Goal: Task Accomplishment & Management: Manage account settings

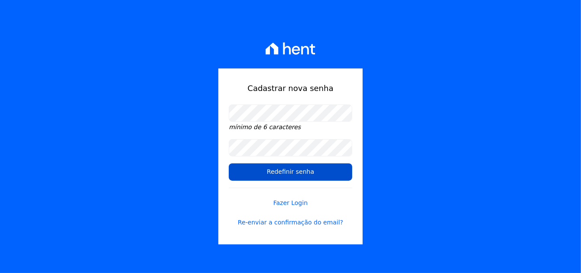
click at [284, 167] on input "Redefinir senha" at bounding box center [290, 171] width 123 height 17
click at [300, 172] on input "Redefinir senha" at bounding box center [290, 171] width 123 height 17
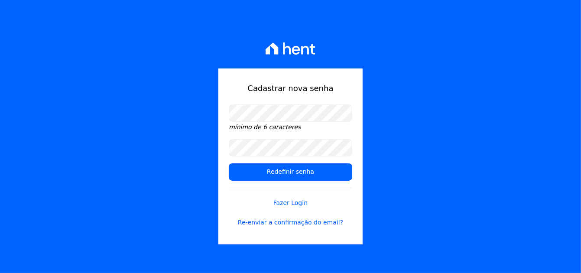
drag, startPoint x: 402, startPoint y: 183, endPoint x: 398, endPoint y: 181, distance: 4.5
click at [402, 183] on div "Cadastrar nova senha mínimo de 6 caracteres Redefinir senha Fazer Login Re-envi…" at bounding box center [290, 136] width 581 height 273
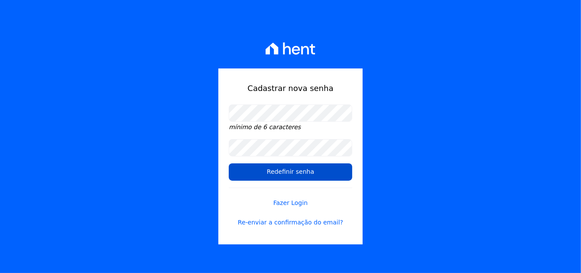
click at [318, 172] on input "Redefinir senha" at bounding box center [290, 171] width 123 height 17
click at [293, 173] on input "Redefinir senha" at bounding box center [290, 171] width 123 height 17
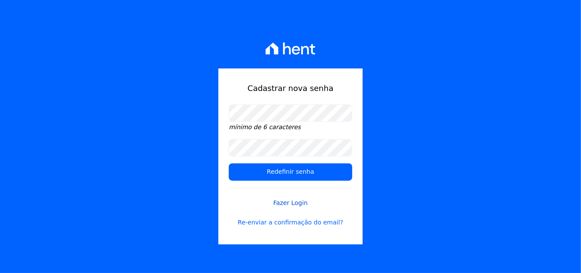
click at [292, 206] on link "Fazer Login" at bounding box center [290, 198] width 123 height 20
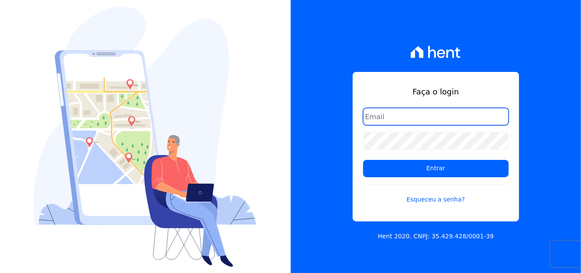
click at [401, 120] on input "email" at bounding box center [436, 116] width 146 height 17
type input "[EMAIL_ADDRESS][DOMAIN_NAME]"
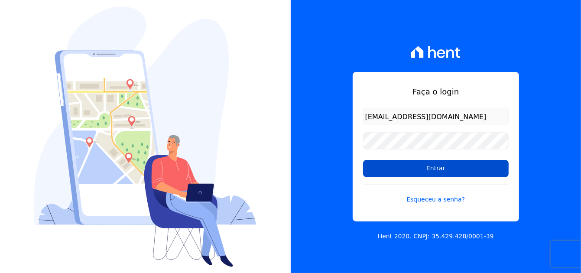
click at [426, 172] on input "Entrar" at bounding box center [436, 168] width 146 height 17
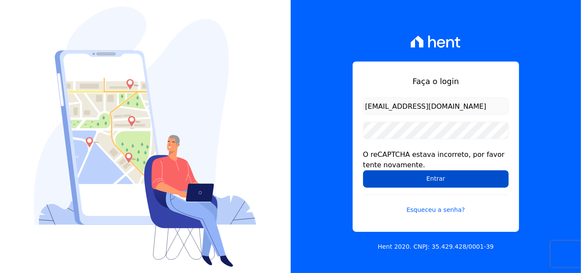
click at [388, 183] on input "Entrar" at bounding box center [436, 178] width 146 height 17
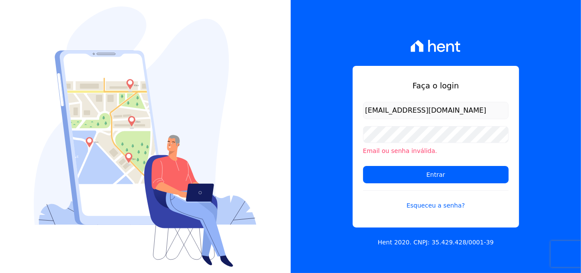
click at [470, 112] on input "FINANCEIRO@URBANES.COM.BR" at bounding box center [436, 110] width 146 height 17
type input "financeiro"
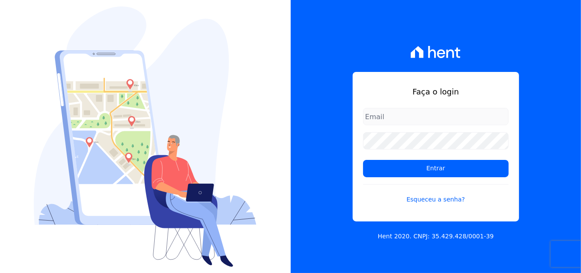
click at [382, 120] on input "email" at bounding box center [436, 116] width 146 height 17
type input "[EMAIL_ADDRESS][DOMAIN_NAME]"
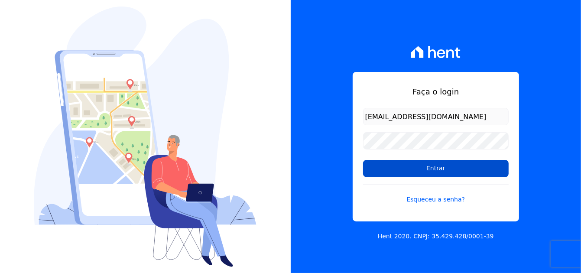
click at [393, 165] on input "Entrar" at bounding box center [436, 168] width 146 height 17
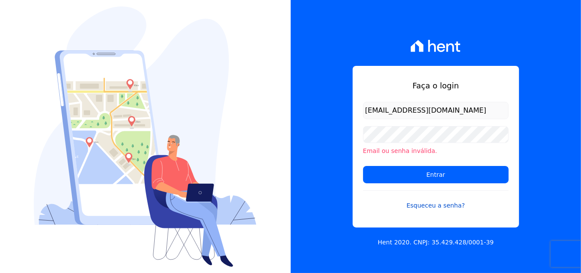
click at [424, 206] on link "Esqueceu a senha?" at bounding box center [436, 200] width 146 height 20
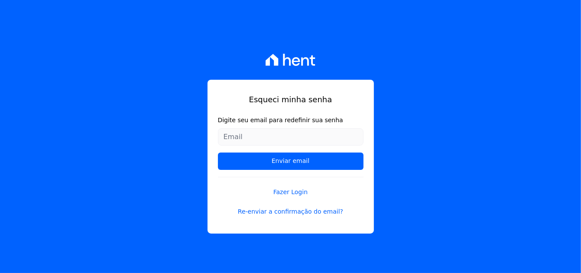
click at [263, 133] on input "Digite seu email para redefinir sua senha" at bounding box center [291, 136] width 146 height 17
type input "[EMAIL_ADDRESS][DOMAIN_NAME]"
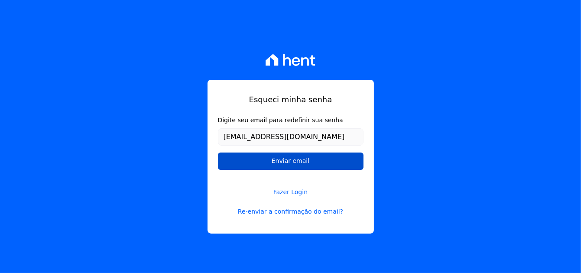
drag, startPoint x: 276, startPoint y: 160, endPoint x: 224, endPoint y: 156, distance: 52.6
click at [276, 160] on input "Enviar email" at bounding box center [291, 161] width 146 height 17
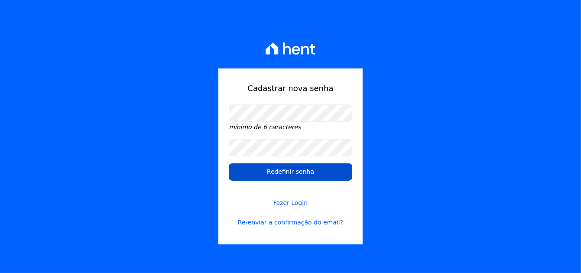
click at [255, 175] on input "Redefinir senha" at bounding box center [290, 171] width 123 height 17
click at [299, 173] on input "Redefinir senha" at bounding box center [290, 171] width 123 height 17
click at [293, 174] on input "Redefinir senha" at bounding box center [290, 171] width 123 height 17
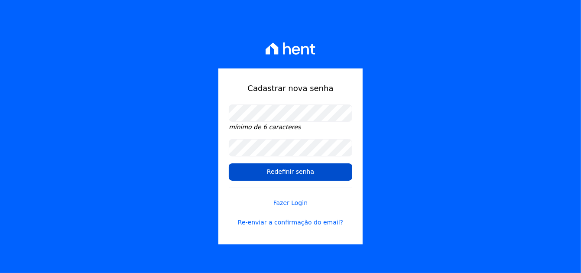
click at [293, 173] on input "Redefinir senha" at bounding box center [290, 171] width 123 height 17
click at [270, 172] on input "Redefinir senha" at bounding box center [290, 171] width 123 height 17
click at [293, 171] on input "Redefinir senha" at bounding box center [290, 171] width 123 height 17
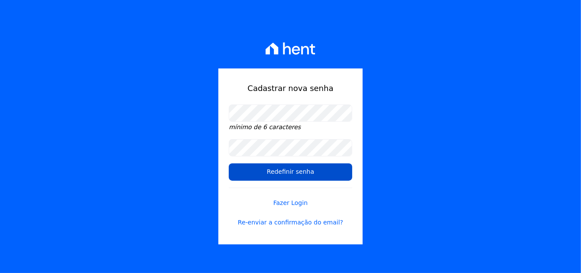
click at [293, 171] on input "Redefinir senha" at bounding box center [290, 171] width 123 height 17
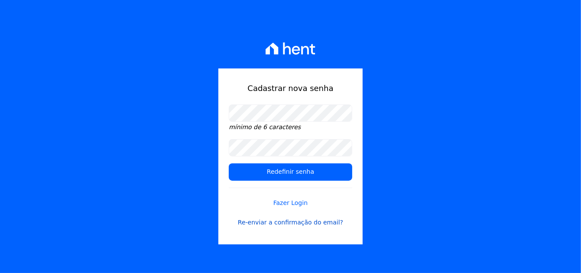
click at [282, 224] on link "Re-enviar a confirmação do email?" at bounding box center [290, 222] width 123 height 9
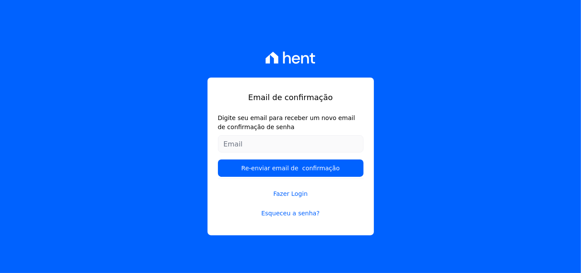
click at [243, 140] on input "Digite seu email para receber um novo email de confirmação de senha" at bounding box center [291, 143] width 146 height 17
type input "[EMAIL_ADDRESS][DOMAIN_NAME]"
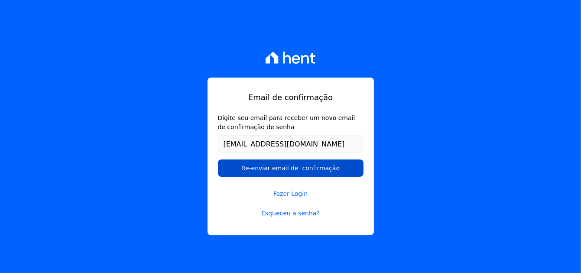
click at [269, 167] on input "Re-enviar email de confirmação" at bounding box center [291, 167] width 146 height 17
click at [289, 175] on input "Re-enviar email de confirmação" at bounding box center [291, 167] width 146 height 17
click at [288, 171] on input "Re-enviar email de confirmação" at bounding box center [291, 167] width 146 height 17
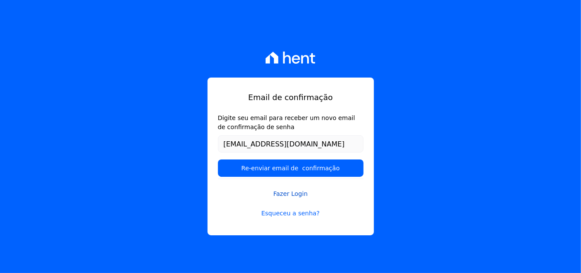
click at [289, 193] on link "Fazer Login" at bounding box center [291, 189] width 146 height 20
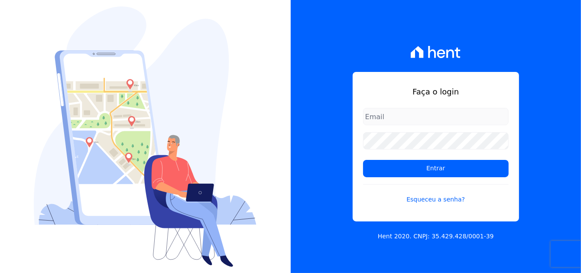
click at [396, 117] on input "email" at bounding box center [436, 116] width 146 height 17
type input "FINANCEIRO@URBANES.COM.BR"
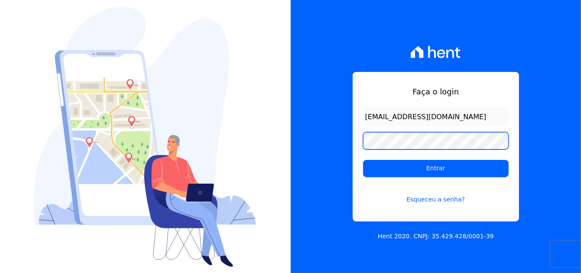
click at [363, 160] on input "Entrar" at bounding box center [436, 168] width 146 height 17
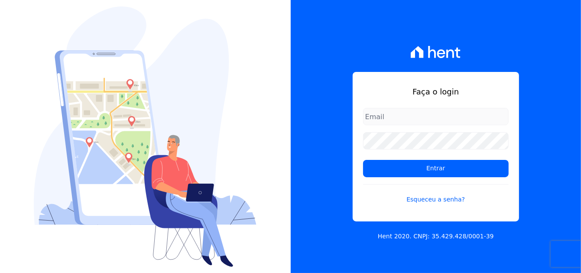
click at [378, 117] on input "email" at bounding box center [436, 116] width 146 height 17
type input "[EMAIL_ADDRESS][DOMAIN_NAME]"
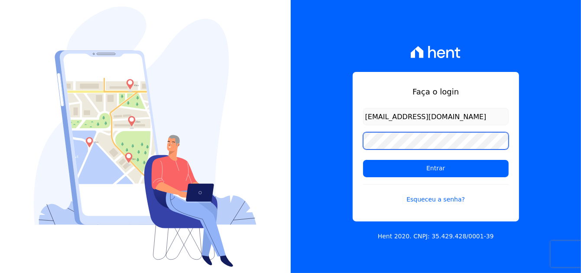
click at [363, 160] on input "Entrar" at bounding box center [436, 168] width 146 height 17
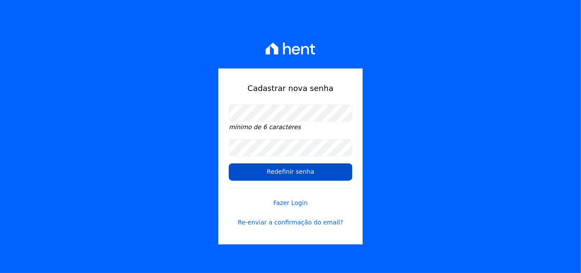
drag, startPoint x: 257, startPoint y: 170, endPoint x: 279, endPoint y: 170, distance: 22.1
click at [257, 170] on input "Redefinir senha" at bounding box center [290, 171] width 123 height 17
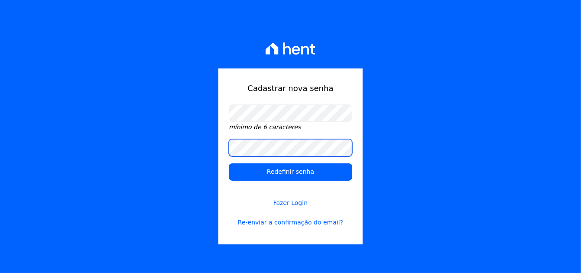
click at [183, 139] on div "Cadastrar nova senha mínimo de 6 caracteres Redefinir senha Fazer Login Re-envi…" at bounding box center [290, 136] width 581 height 273
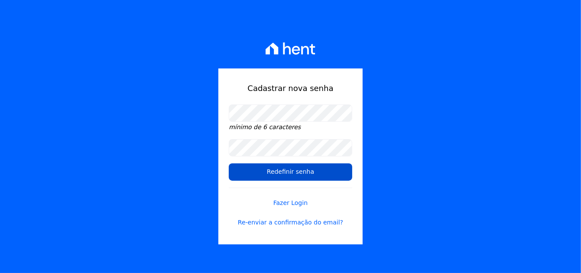
click at [273, 176] on input "Redefinir senha" at bounding box center [290, 171] width 123 height 17
click at [280, 170] on input "Redefinir senha" at bounding box center [290, 171] width 123 height 17
click at [280, 171] on input "Redefinir senha" at bounding box center [290, 171] width 123 height 17
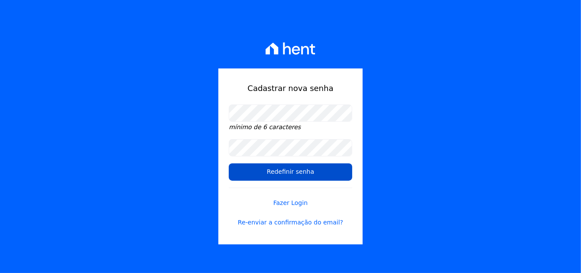
click at [289, 179] on input "Redefinir senha" at bounding box center [290, 171] width 123 height 17
click at [289, 173] on input "Redefinir senha" at bounding box center [290, 171] width 123 height 17
click at [302, 174] on input "Redefinir senha" at bounding box center [290, 171] width 123 height 17
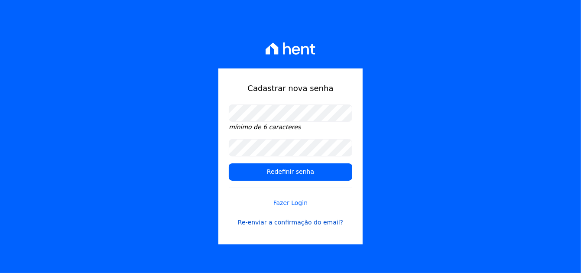
click at [302, 224] on link "Re-enviar a confirmação do email?" at bounding box center [290, 222] width 123 height 9
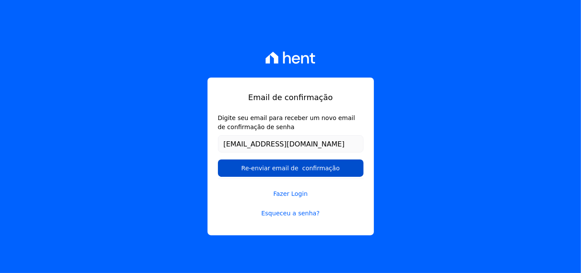
type input "[EMAIL_ADDRESS][DOMAIN_NAME]"
click at [237, 173] on input "Re-enviar email de confirmação" at bounding box center [291, 167] width 146 height 17
click at [306, 168] on input "Re-enviar email de confirmação" at bounding box center [291, 167] width 146 height 17
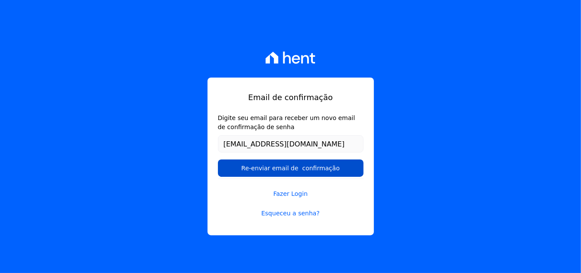
click at [306, 168] on input "Re-enviar email de confirmação" at bounding box center [291, 167] width 146 height 17
click at [260, 168] on input "Re-enviar email de confirmação" at bounding box center [291, 167] width 146 height 17
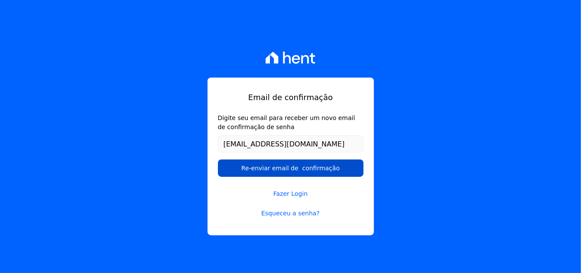
click at [260, 168] on input "Re-enviar email de confirmação" at bounding box center [291, 167] width 146 height 17
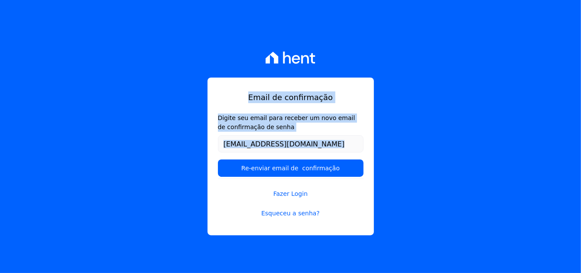
drag, startPoint x: 380, startPoint y: -12, endPoint x: 394, endPoint y: -21, distance: 16.9
click at [394, 0] on html "Email de confirmação Digite seu email para receber um novo email de confirmação…" at bounding box center [290, 136] width 581 height 273
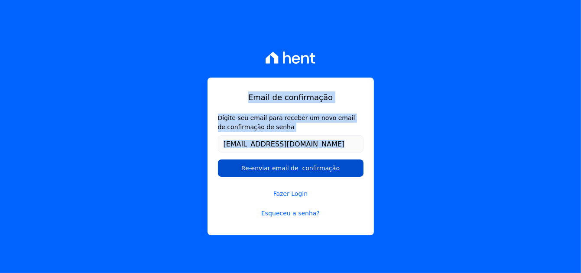
click at [309, 168] on input "Re-enviar email de confirmação" at bounding box center [291, 167] width 146 height 17
click at [308, 174] on input "Re-enviar email de confirmação" at bounding box center [291, 167] width 146 height 17
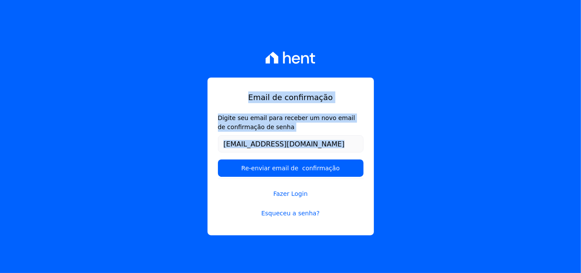
click at [441, 136] on div "Email de confirmação Digite seu email para receber um novo email de confirmação…" at bounding box center [290, 136] width 581 height 273
click at [305, 104] on div "Email de confirmação Digite seu email para receber um novo email de confirmação…" at bounding box center [291, 157] width 166 height 158
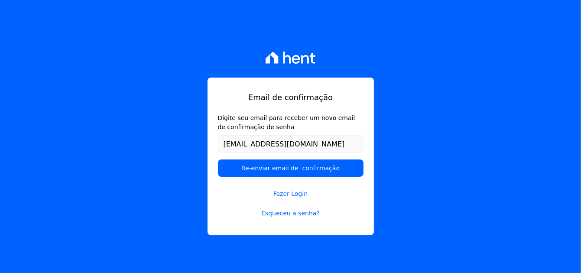
click at [194, 95] on div "Email de confirmação Digite seu email para receber um novo email de confirmação…" at bounding box center [290, 136] width 581 height 273
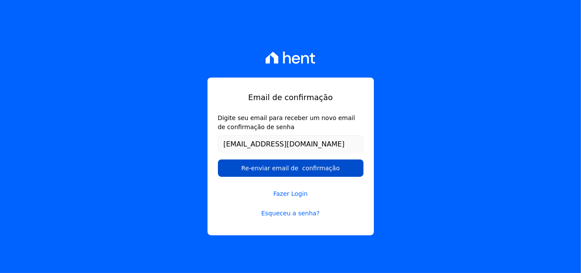
click at [291, 169] on input "Re-enviar email de confirmação" at bounding box center [291, 167] width 146 height 17
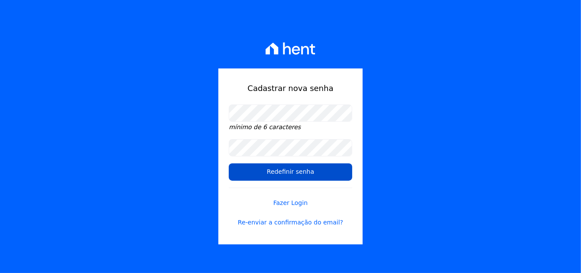
click at [308, 174] on input "Redefinir senha" at bounding box center [290, 171] width 123 height 17
click at [301, 175] on input "Redefinir senha" at bounding box center [290, 171] width 123 height 17
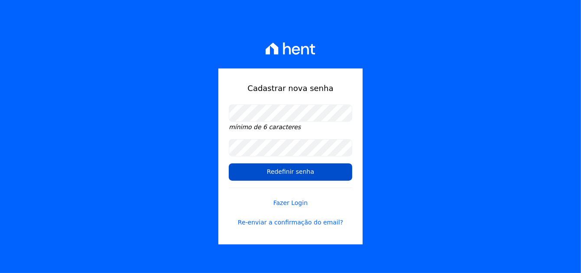
click at [301, 175] on input "Redefinir senha" at bounding box center [290, 171] width 123 height 17
click at [300, 175] on input "Redefinir senha" at bounding box center [290, 171] width 123 height 17
click at [290, 171] on input "Redefinir senha" at bounding box center [290, 171] width 123 height 17
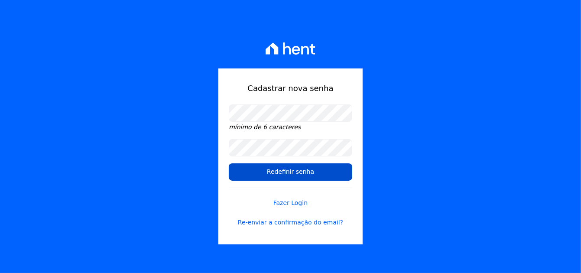
click at [290, 171] on input "Redefinir senha" at bounding box center [290, 171] width 123 height 17
click at [286, 174] on input "Redefinir senha" at bounding box center [290, 171] width 123 height 17
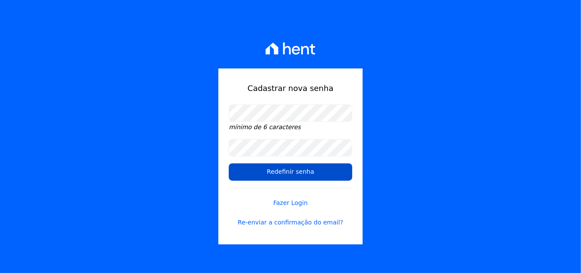
click at [285, 175] on input "Redefinir senha" at bounding box center [290, 171] width 123 height 17
click at [284, 174] on input "Redefinir senha" at bounding box center [290, 171] width 123 height 17
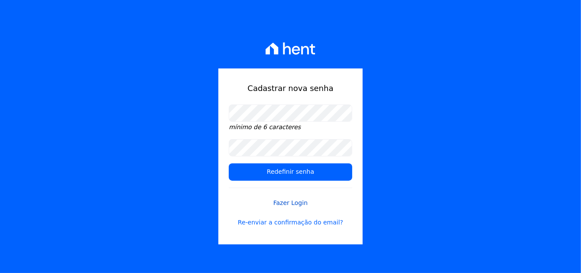
click at [291, 202] on link "Fazer Login" at bounding box center [290, 198] width 123 height 20
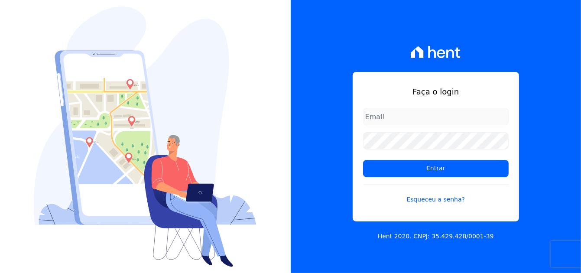
click at [402, 117] on input "email" at bounding box center [436, 116] width 146 height 17
type input "financeiro@"
click at [412, 197] on link "Esqueceu a senha?" at bounding box center [436, 194] width 146 height 20
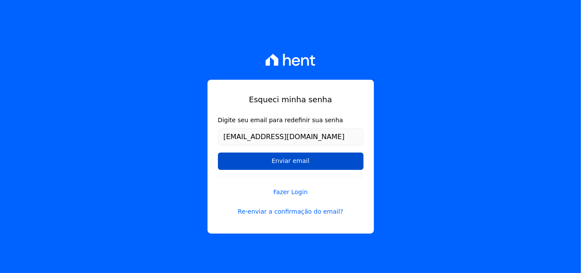
type input "[EMAIL_ADDRESS][DOMAIN_NAME]"
click at [237, 162] on input "Enviar email" at bounding box center [291, 161] width 146 height 17
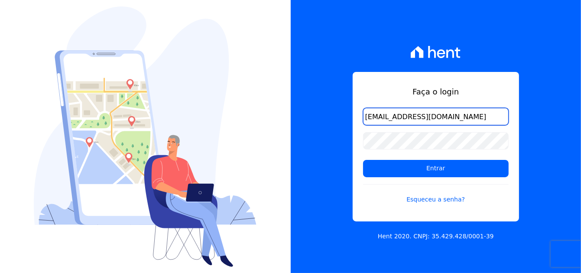
type input "[EMAIL_ADDRESS][DOMAIN_NAME]"
click at [419, 200] on link "Esqueceu a senha?" at bounding box center [436, 194] width 146 height 20
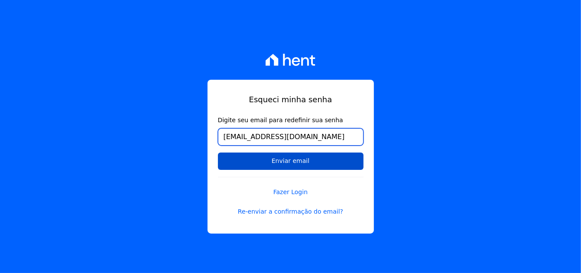
type input "[EMAIL_ADDRESS][DOMAIN_NAME]"
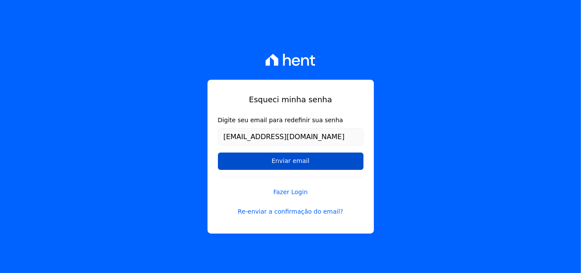
click at [250, 158] on input "Enviar email" at bounding box center [291, 161] width 146 height 17
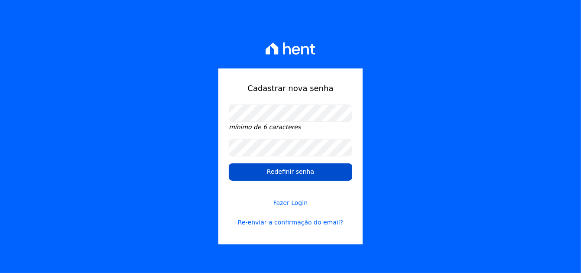
click at [300, 171] on input "Redefinir senha" at bounding box center [290, 171] width 123 height 17
click at [274, 171] on input "Redefinir senha" at bounding box center [290, 171] width 123 height 17
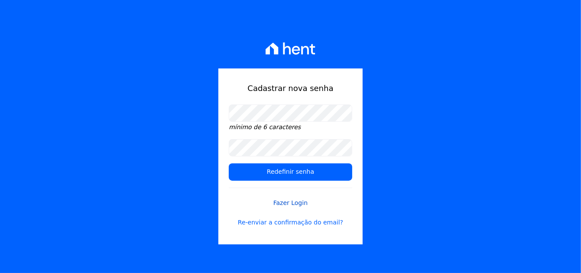
click at [279, 201] on link "Fazer Login" at bounding box center [290, 198] width 123 height 20
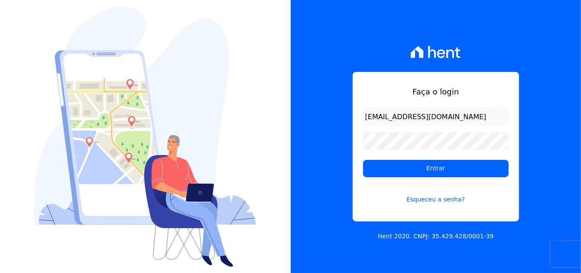
type input "[EMAIL_ADDRESS][DOMAIN_NAME]"
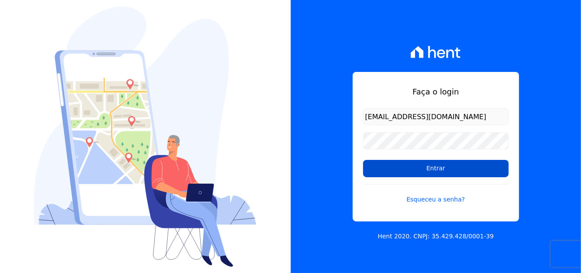
click at [428, 167] on input "Entrar" at bounding box center [436, 168] width 146 height 17
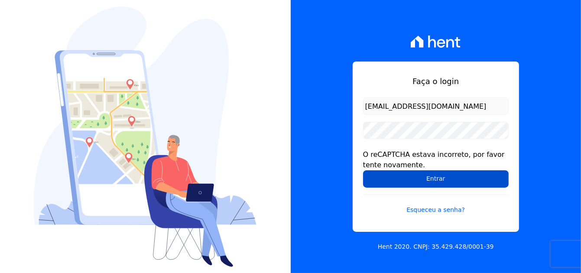
drag, startPoint x: 399, startPoint y: 182, endPoint x: 383, endPoint y: 156, distance: 29.6
click at [399, 182] on input "Entrar" at bounding box center [436, 178] width 146 height 17
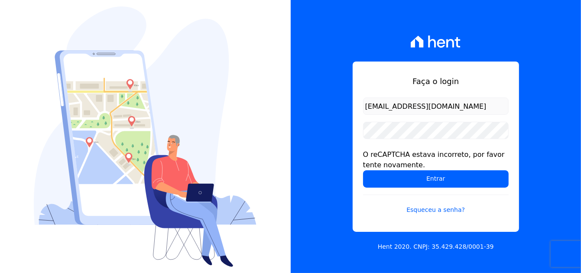
click at [371, 150] on div "O reCAPTCHA estava incorreto, por favor tente novamente." at bounding box center [436, 159] width 146 height 21
click at [370, 156] on div "O reCAPTCHA estava incorreto, por favor tente novamente." at bounding box center [436, 159] width 146 height 21
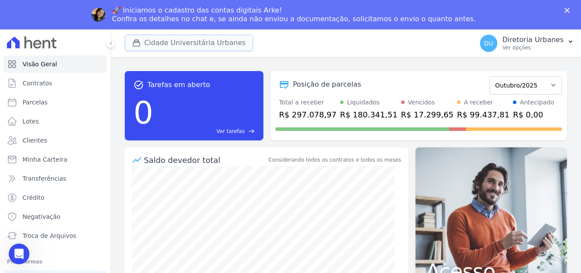
drag, startPoint x: 191, startPoint y: 42, endPoint x: 246, endPoint y: 50, distance: 55.1
click at [192, 42] on button "Cidade Universitária Urbanes" at bounding box center [189, 43] width 128 height 16
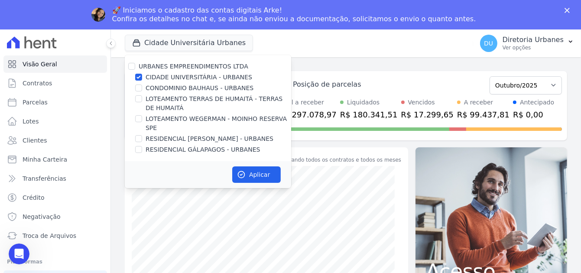
click at [188, 78] on label "CIDADE UNIVERSITÁRIA - URBANES" at bounding box center [199, 77] width 107 height 9
click at [142, 78] on input "CIDADE UNIVERSITÁRIA - URBANES" at bounding box center [138, 77] width 7 height 7
checkbox input "false"
click at [192, 88] on label "CONDOMINIO BAUHAUS - URBANES" at bounding box center [200, 88] width 108 height 9
click at [142, 88] on input "CONDOMINIO BAUHAUS - URBANES" at bounding box center [138, 87] width 7 height 7
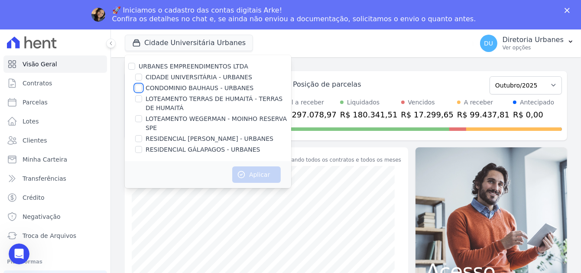
checkbox input "true"
click at [253, 166] on button "Aplicar" at bounding box center [256, 174] width 49 height 16
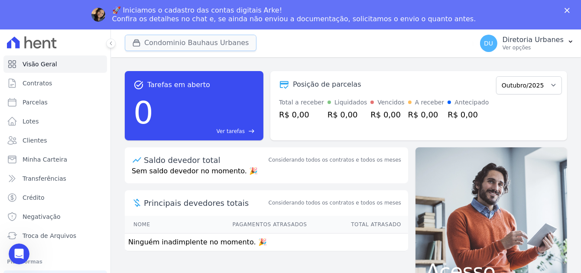
click at [210, 46] on button "Condominio Bauhaus Urbanes" at bounding box center [191, 43] width 132 height 16
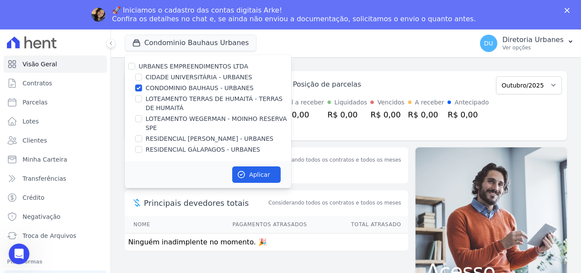
click at [193, 99] on label "LOTEAMENTO TERRAS DE HUMAITÁ - TERRAS DE HUMAITÁ" at bounding box center [219, 103] width 146 height 18
click at [142, 99] on input "LOTEAMENTO TERRAS DE HUMAITÁ - TERRAS DE HUMAITÁ" at bounding box center [138, 98] width 7 height 7
checkbox input "true"
click at [190, 85] on label "CONDOMINIO BAUHAUS - URBANES" at bounding box center [200, 88] width 108 height 9
click at [142, 85] on input "CONDOMINIO BAUHAUS - URBANES" at bounding box center [138, 87] width 7 height 7
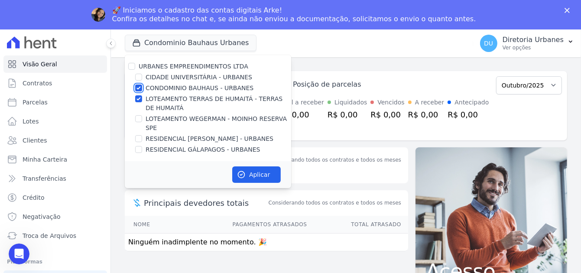
checkbox input "false"
click at [250, 166] on button "Aplicar" at bounding box center [256, 174] width 49 height 16
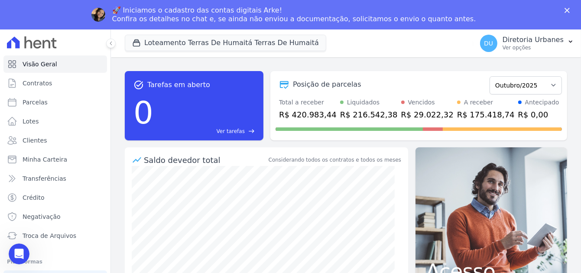
scroll to position [86, 0]
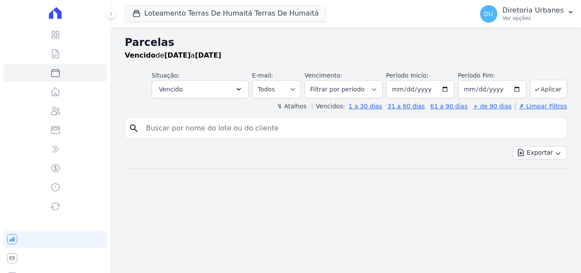
select select
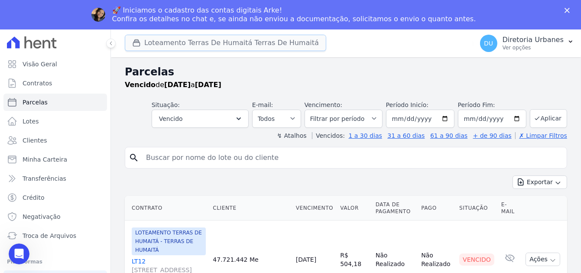
click at [191, 39] on button "Loteamento Terras De Humaitá Terras De Humaitá" at bounding box center [225, 43] width 201 height 16
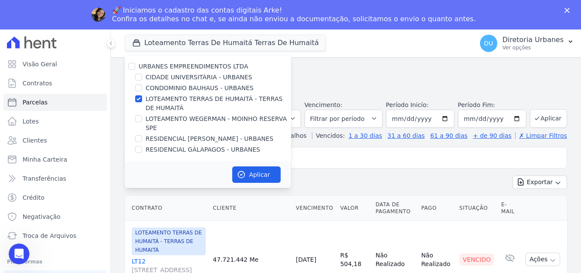
click at [163, 96] on label "LOTEAMENTO TERRAS DE HUMAITÁ - TERRAS DE HUMAITÁ" at bounding box center [219, 103] width 146 height 18
click at [142, 96] on input "LOTEAMENTO TERRAS DE HUMAITÁ - TERRAS DE HUMAITÁ" at bounding box center [138, 98] width 7 height 7
checkbox input "false"
click at [186, 117] on label "LOTEAMENTO WEGERMAN - MOINHO RESERVA SPE" at bounding box center [219, 123] width 146 height 18
click at [142, 117] on input "LOTEAMENTO WEGERMAN - MOINHO RESERVA SPE" at bounding box center [138, 118] width 7 height 7
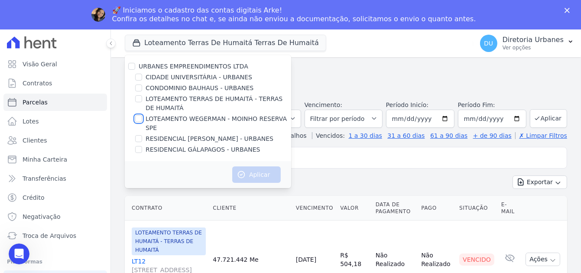
checkbox input "true"
click at [253, 166] on button "Aplicar" at bounding box center [256, 174] width 49 height 16
select select
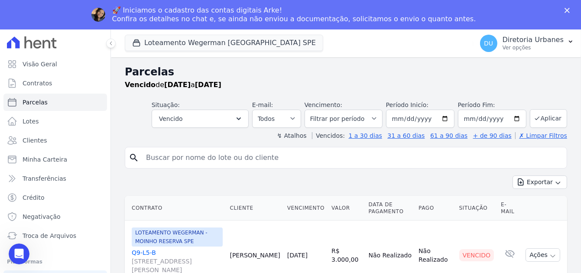
scroll to position [4, 0]
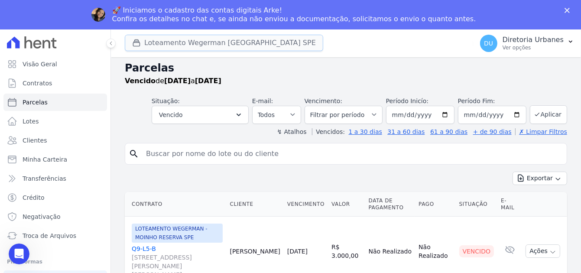
click at [235, 45] on button "Loteamento Wegerman [GEOGRAPHIC_DATA] SPE" at bounding box center [224, 43] width 198 height 16
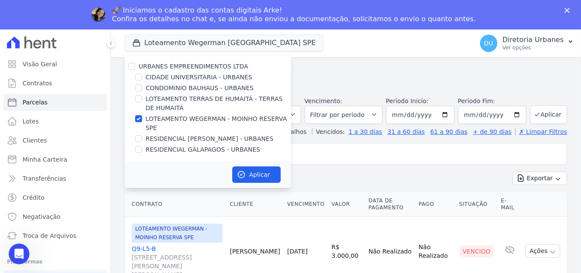
click at [206, 120] on label "LOTEAMENTO WEGERMAN - MOINHO RESERVA SPE" at bounding box center [219, 123] width 146 height 18
click at [142, 120] on input "LOTEAMENTO WEGERMAN - MOINHO RESERVA SPE" at bounding box center [138, 118] width 7 height 7
checkbox input "false"
click at [206, 134] on label "RESIDENCIAL [PERSON_NAME] - URBANES" at bounding box center [210, 138] width 128 height 9
click at [142, 135] on input "RESIDENCIAL [PERSON_NAME] - URBANES" at bounding box center [138, 138] width 7 height 7
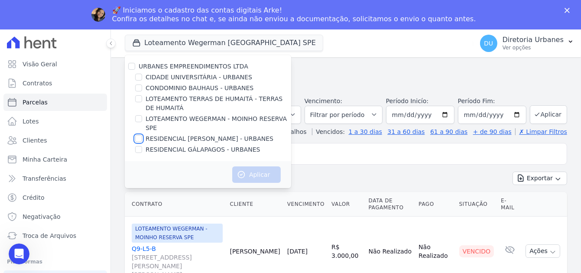
checkbox input "true"
click at [253, 166] on button "Aplicar" at bounding box center [256, 174] width 49 height 16
select select
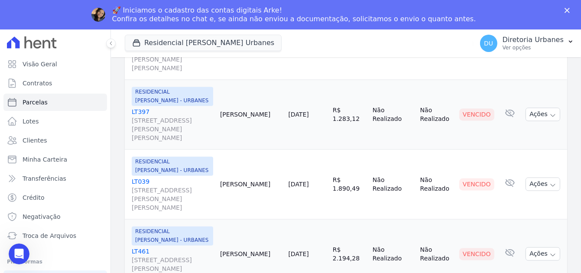
scroll to position [1467, 0]
